Goal: Navigation & Orientation: Understand site structure

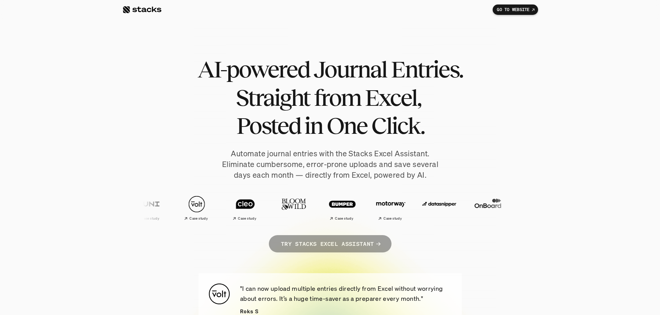
click at [361, 246] on p "TRY STACKS EXCEL ASSISTANT" at bounding box center [327, 244] width 93 height 10
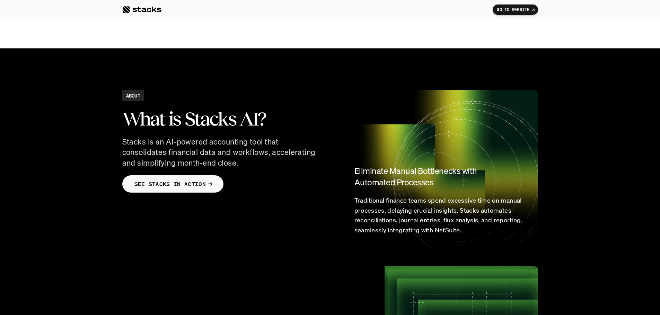
scroll to position [410, 0]
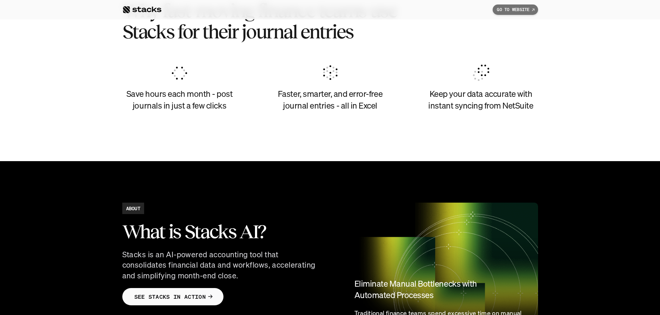
click at [528, 12] on link "GO TO WEBSITE" at bounding box center [514, 10] width 45 height 10
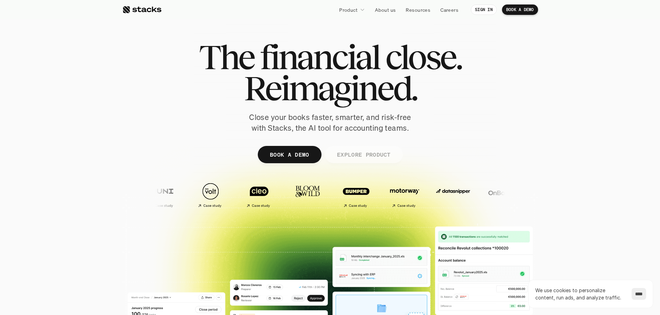
click at [375, 157] on p "EXPLORE PRODUCT" at bounding box center [364, 155] width 54 height 10
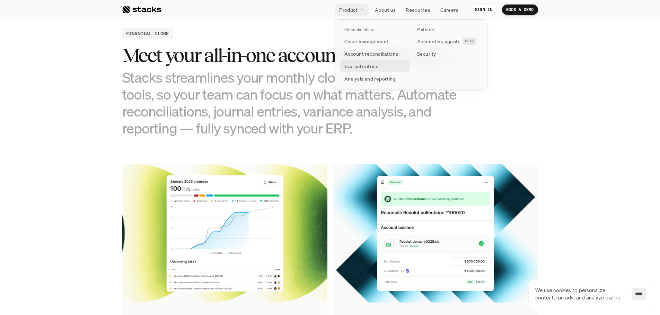
click at [367, 64] on p "Journal entries" at bounding box center [361, 66] width 34 height 7
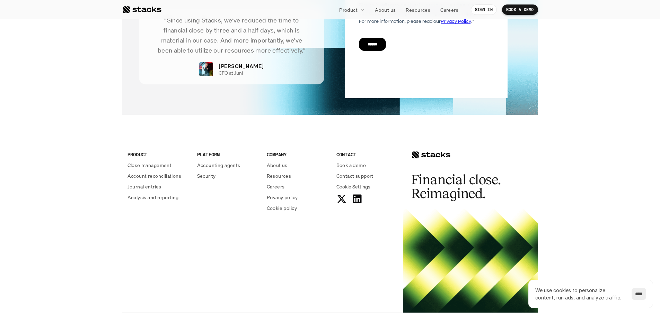
scroll to position [1433, 0]
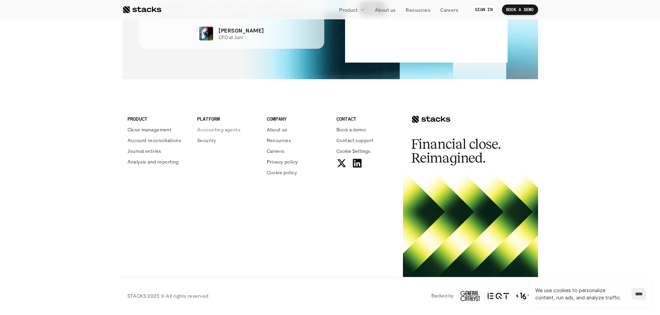
click at [227, 130] on p "Accounting agents" at bounding box center [218, 129] width 43 height 7
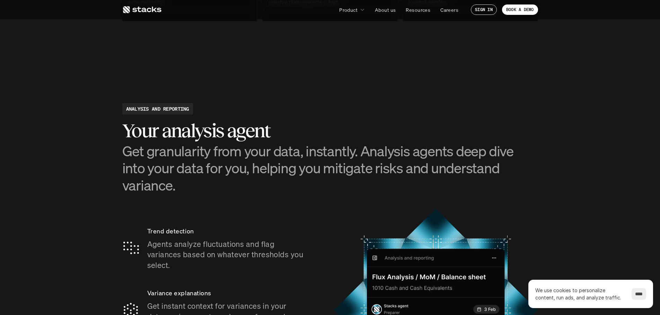
scroll to position [1074, 0]
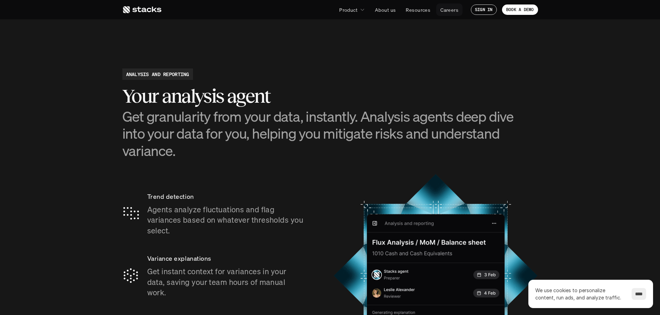
click at [448, 11] on p "Careers" at bounding box center [449, 9] width 18 height 7
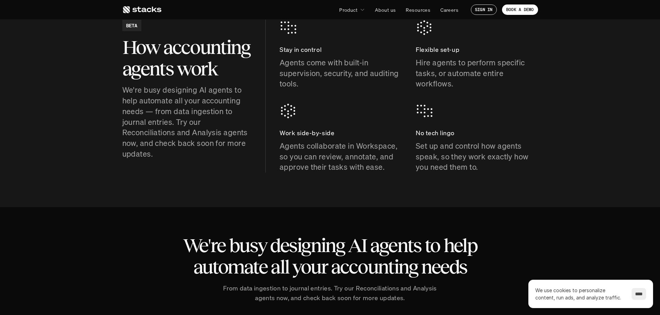
scroll to position [312, 0]
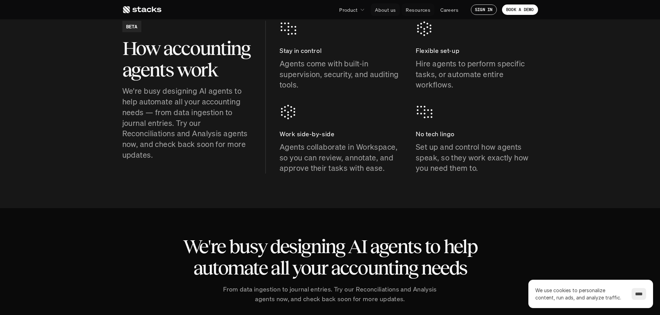
click at [372, 14] on link "About us" at bounding box center [385, 9] width 29 height 12
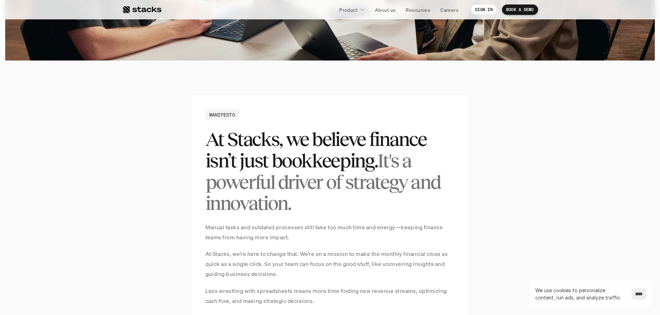
scroll to position [416, 0]
